Goal: Transaction & Acquisition: Purchase product/service

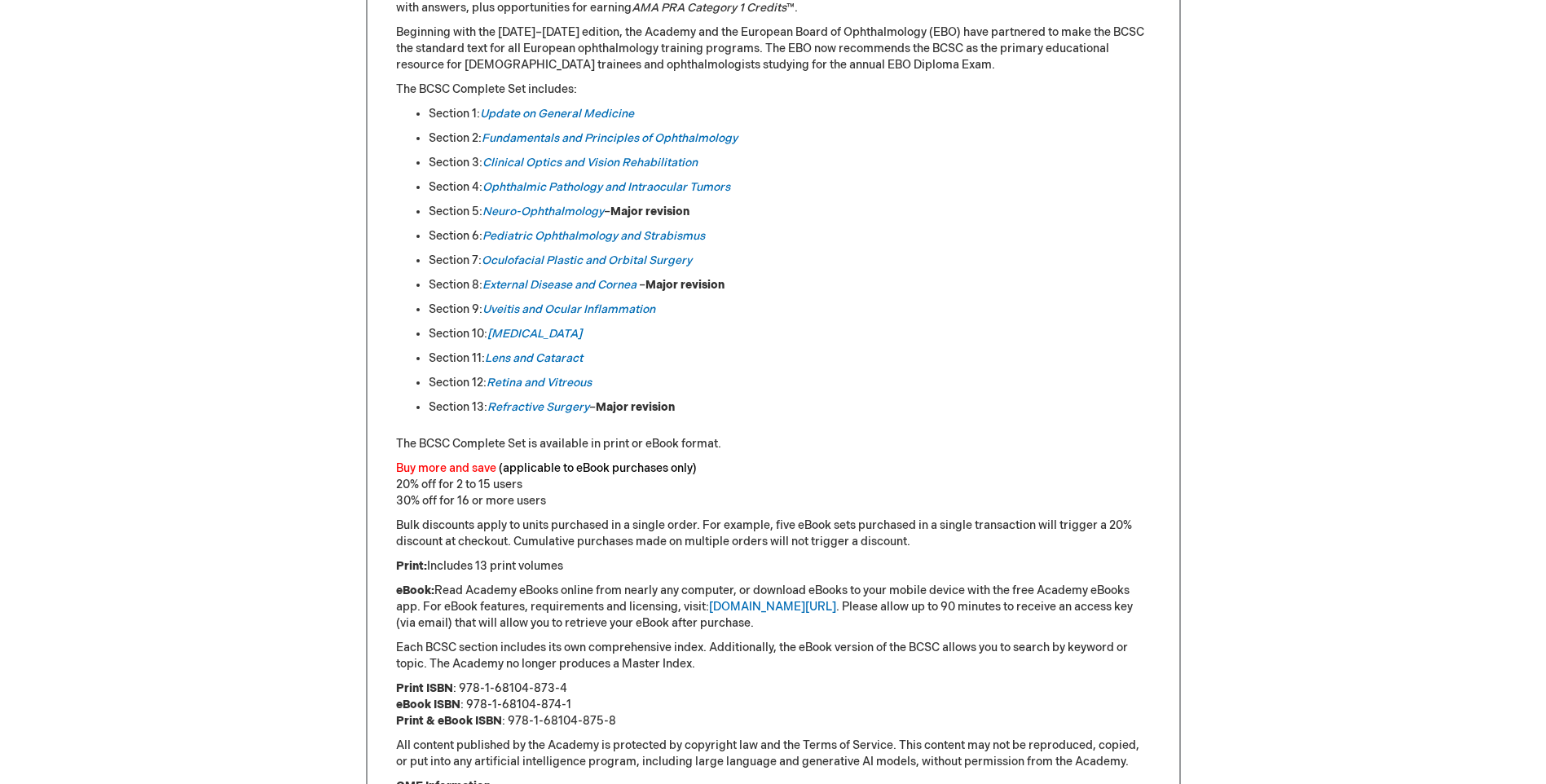
scroll to position [290, 0]
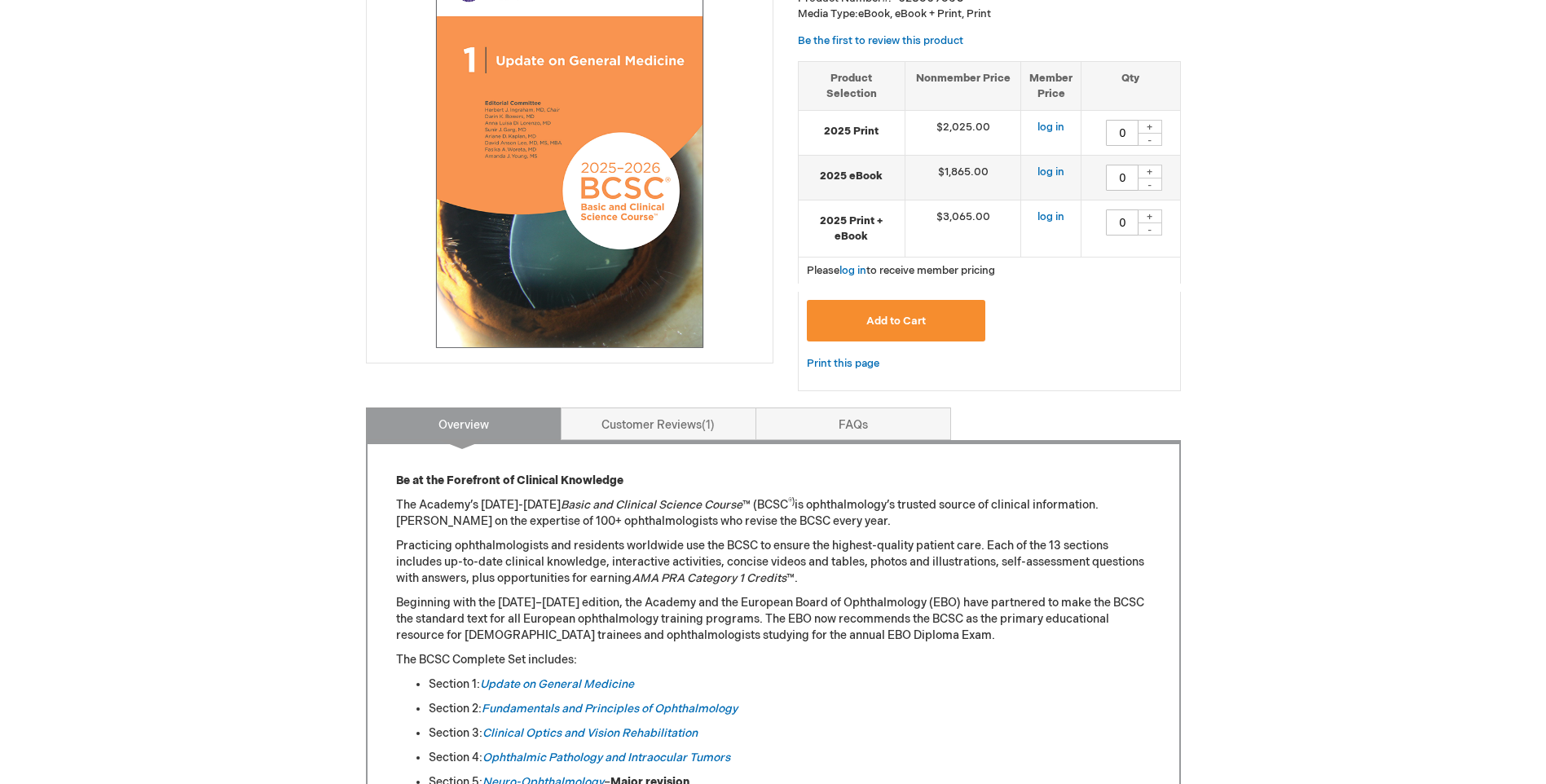
click at [1147, 167] on div "+" at bounding box center [1150, 172] width 25 height 14
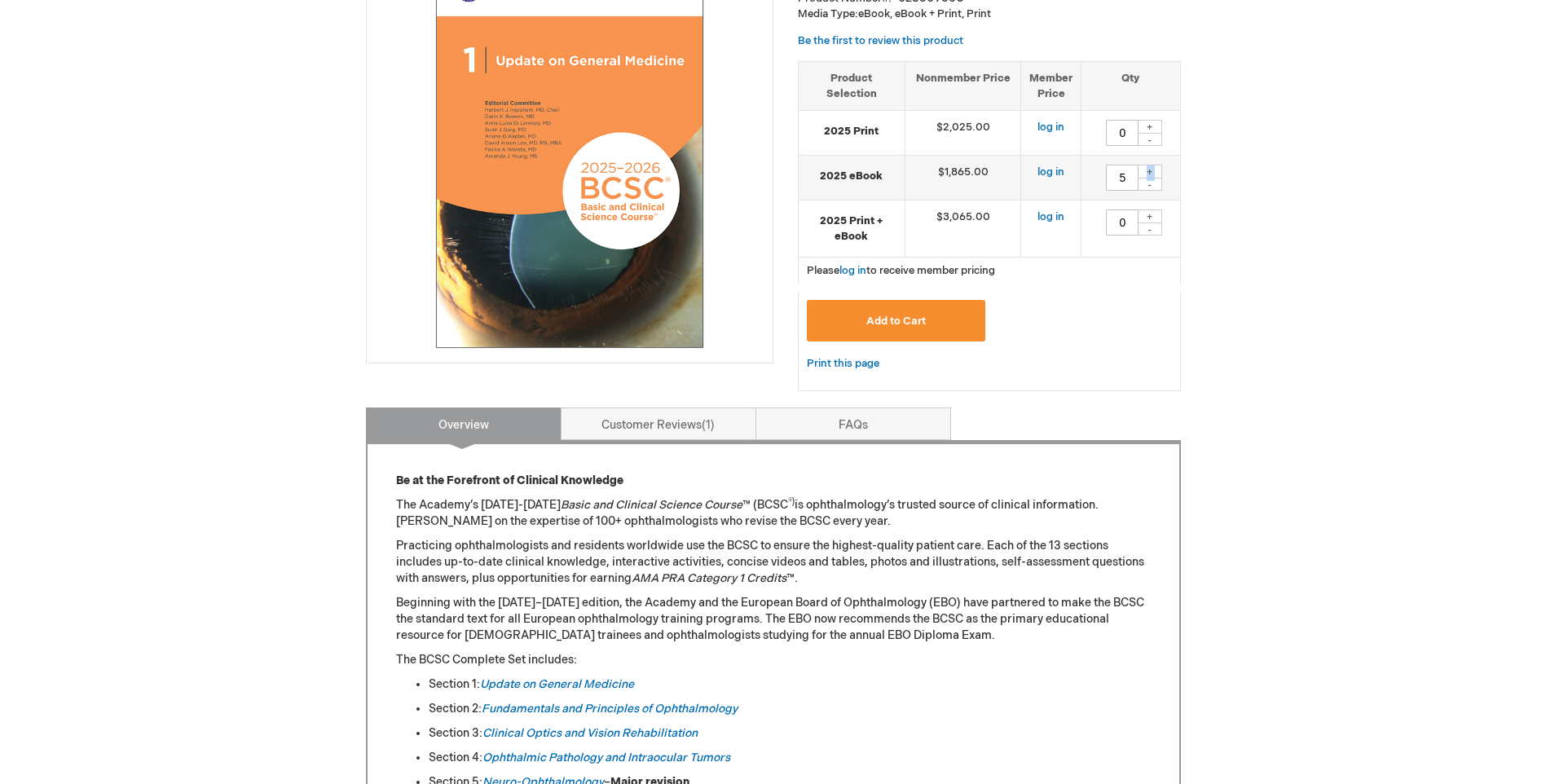
click at [1147, 167] on div "+" at bounding box center [1150, 172] width 25 height 14
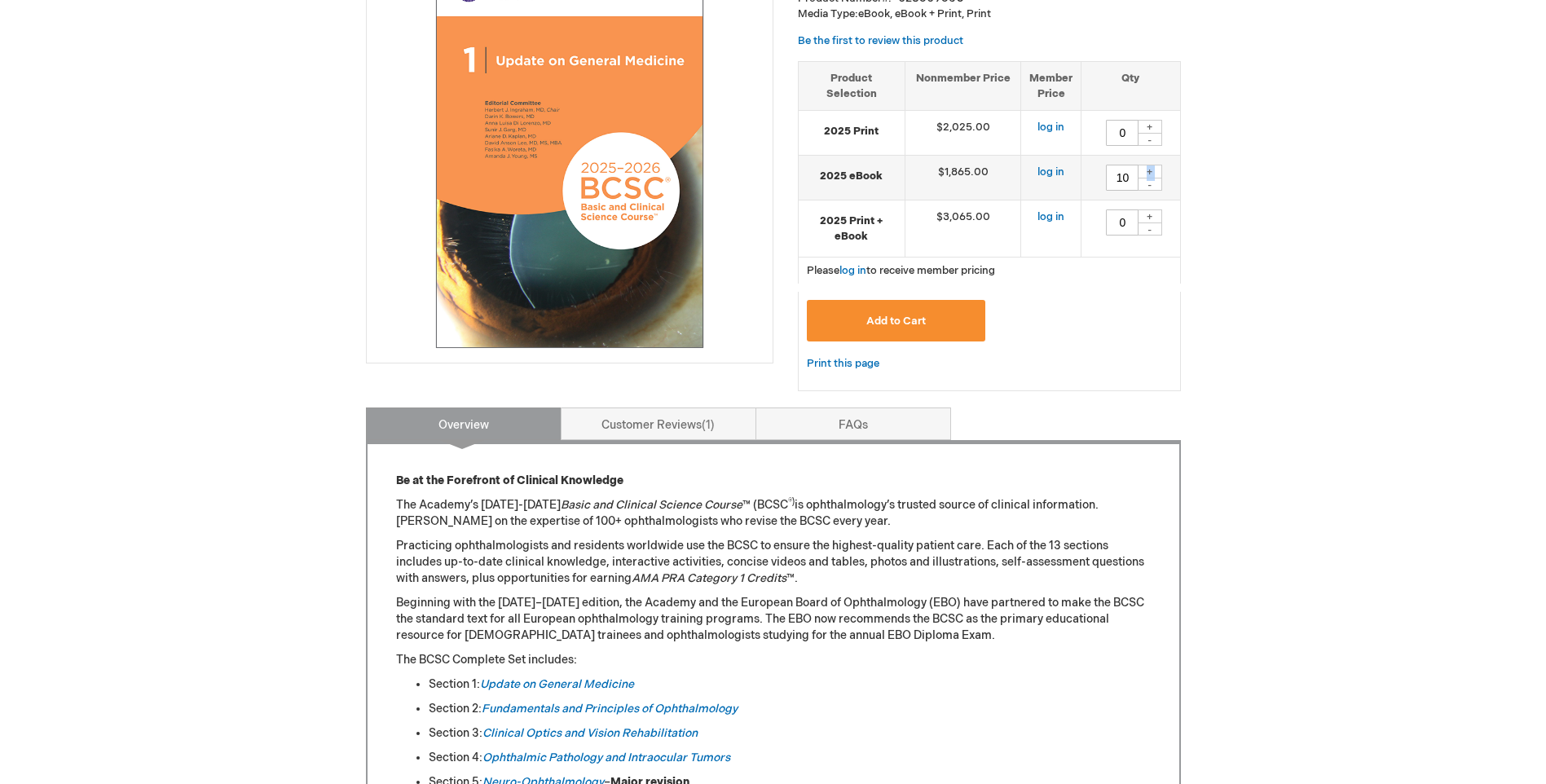
drag, startPoint x: 1147, startPoint y: 167, endPoint x: 1145, endPoint y: 184, distance: 17.1
click at [1145, 184] on div "-" at bounding box center [1150, 184] width 25 height 13
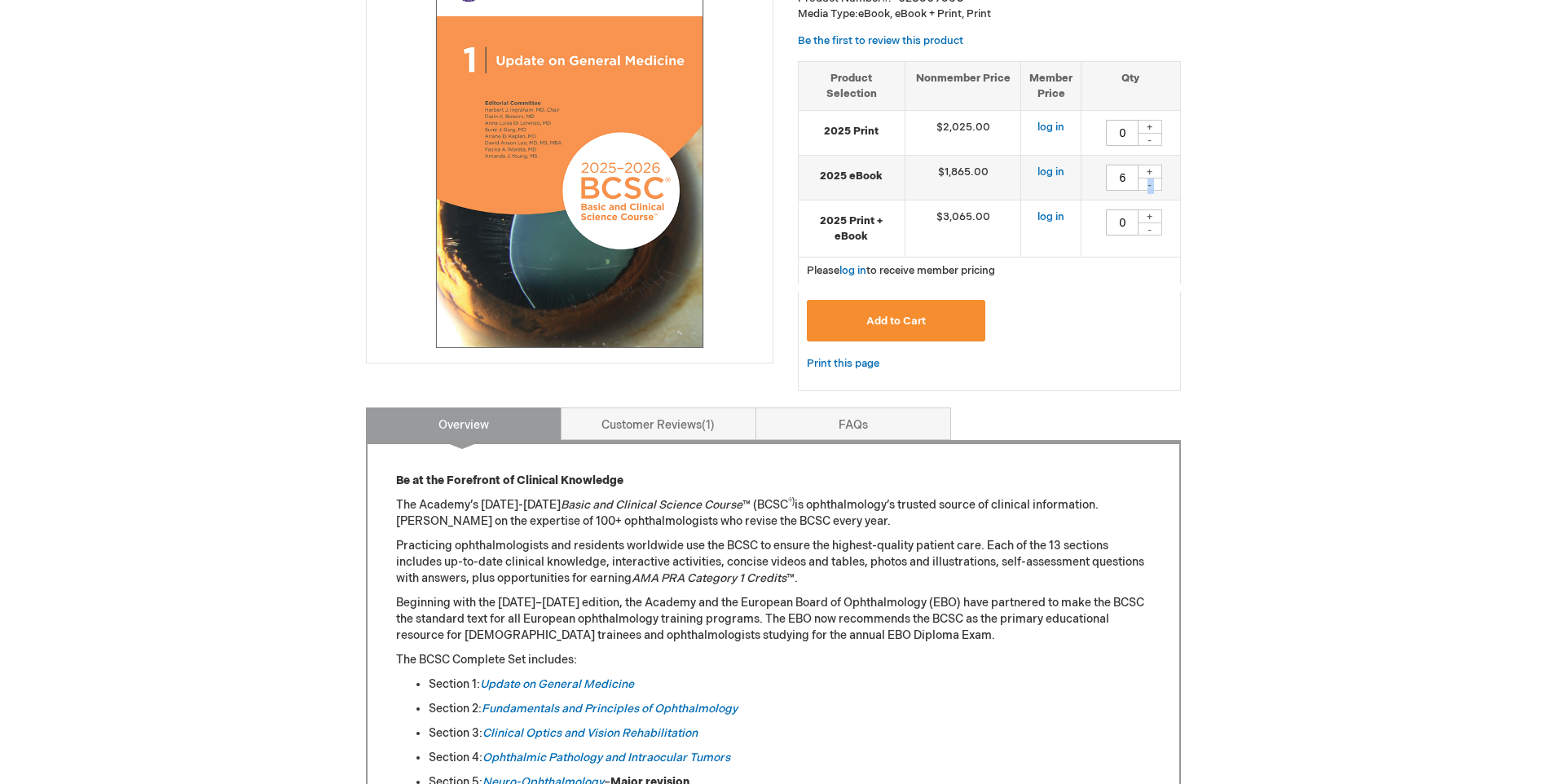
click at [1145, 184] on div "-" at bounding box center [1150, 184] width 25 height 13
click at [1146, 188] on div "-" at bounding box center [1150, 184] width 25 height 13
type input "3"
